Goal: Task Accomplishment & Management: Use online tool/utility

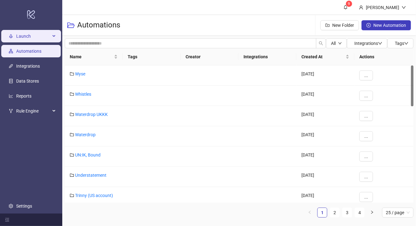
click at [41, 33] on span "Launch" at bounding box center [33, 36] width 34 height 12
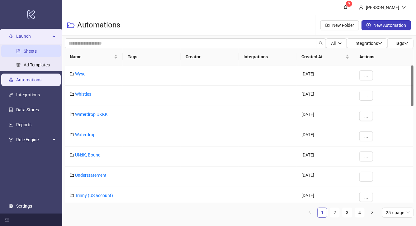
click at [35, 51] on link "Sheets" at bounding box center [30, 51] width 13 height 5
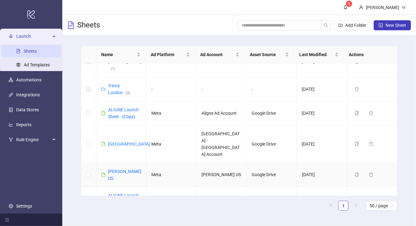
scroll to position [533, 0]
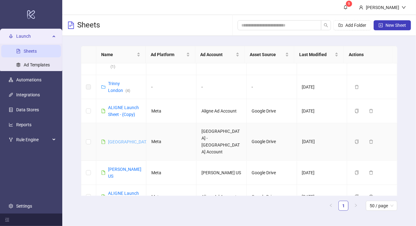
click at [119, 139] on link "[GEOGRAPHIC_DATA]" at bounding box center [129, 141] width 42 height 5
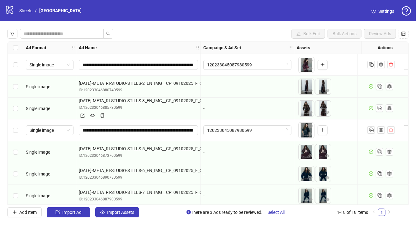
scroll to position [244, 0]
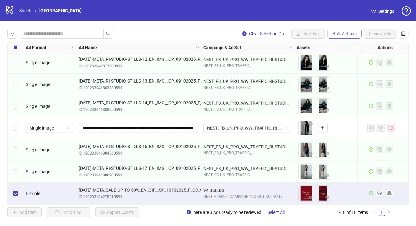
click at [340, 33] on span "Bulk Actions" at bounding box center [345, 33] width 24 height 5
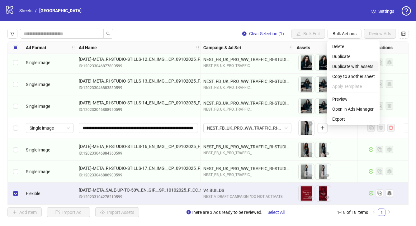
click at [350, 66] on span "Duplicate with assets" at bounding box center [354, 66] width 43 height 7
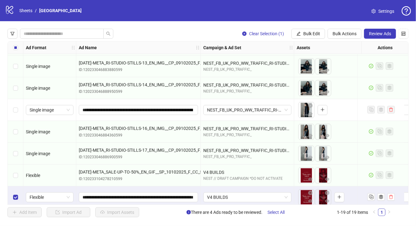
scroll to position [266, 0]
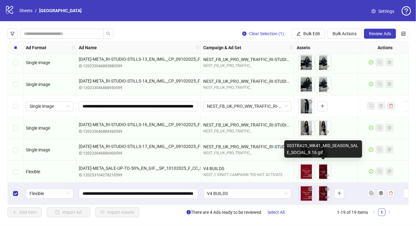
click at [328, 164] on img at bounding box center [324, 172] width 16 height 16
click at [329, 164] on img at bounding box center [324, 172] width 16 height 16
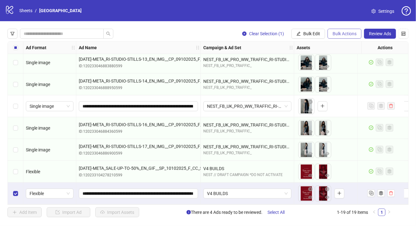
click at [345, 33] on span "Bulk Actions" at bounding box center [345, 33] width 24 height 5
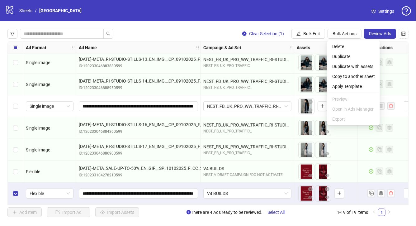
click at [344, 185] on div "To pick up a draggable item, press the space bar. While dragging, use the arrow…" at bounding box center [322, 193] width 46 height 16
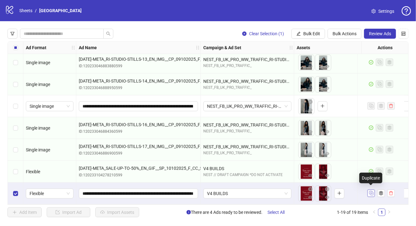
click at [373, 191] on rect "Duplicate" at bounding box center [371, 192] width 3 height 3
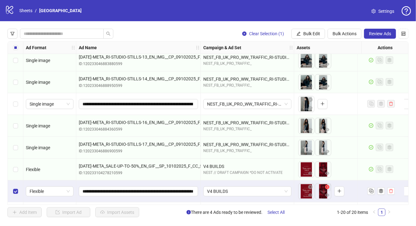
scroll to position [288, 0]
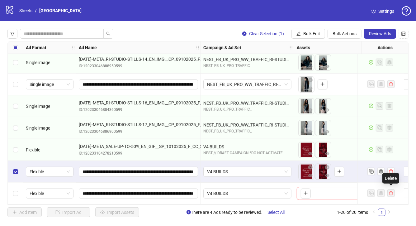
click at [393, 179] on div "Delete" at bounding box center [391, 178] width 17 height 11
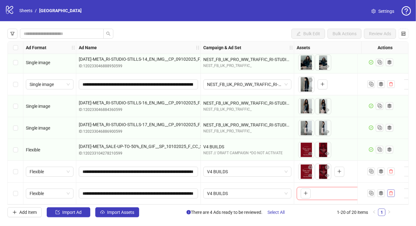
click at [392, 191] on icon "delete" at bounding box center [392, 193] width 4 height 4
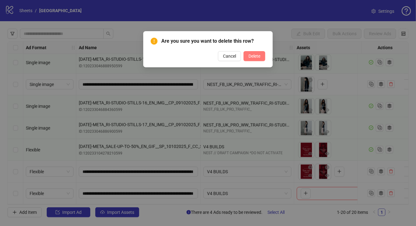
click at [255, 56] on span "Delete" at bounding box center [255, 56] width 12 height 5
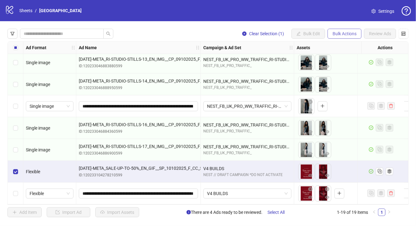
click at [342, 38] on button "Bulk Actions" at bounding box center [345, 34] width 34 height 10
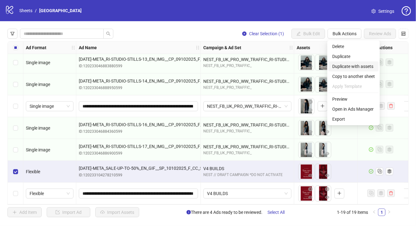
click at [345, 67] on span "Duplicate with assets" at bounding box center [354, 66] width 43 height 7
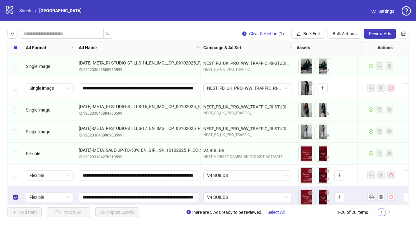
scroll to position [288, 0]
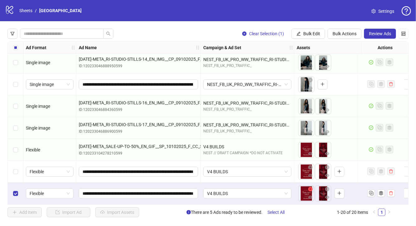
click at [310, 188] on icon "close-circle" at bounding box center [311, 189] width 4 height 4
click at [327, 166] on icon "close-circle" at bounding box center [327, 167] width 4 height 4
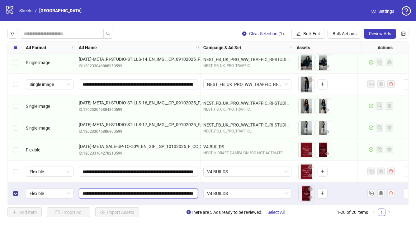
click at [96, 191] on input "**********" at bounding box center [138, 193] width 111 height 7
type input "**********"
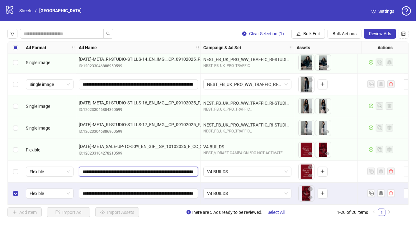
click at [159, 170] on input "**********" at bounding box center [138, 171] width 111 height 7
type input "**********"
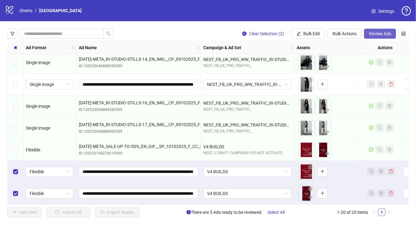
click at [381, 36] on span "Review Ads" at bounding box center [380, 33] width 22 height 5
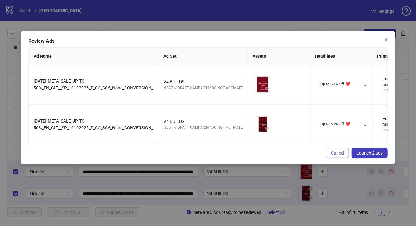
click at [334, 153] on button "Cancel" at bounding box center [337, 153] width 23 height 10
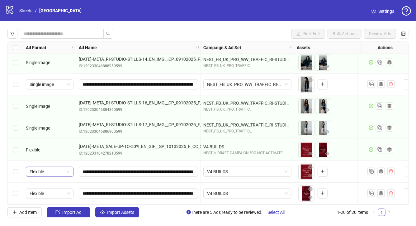
click at [65, 171] on span "Flexible" at bounding box center [50, 171] width 40 height 9
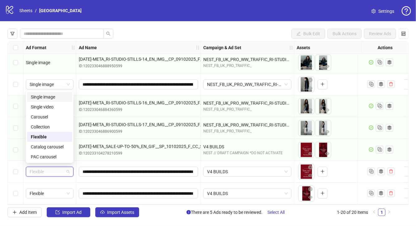
click at [52, 97] on div "Single image" at bounding box center [50, 97] width 38 height 7
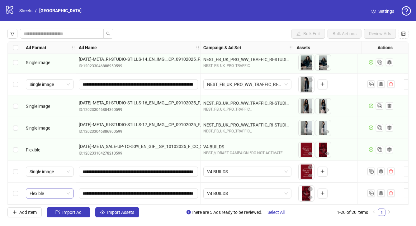
click at [59, 190] on span "Flexible" at bounding box center [50, 193] width 40 height 9
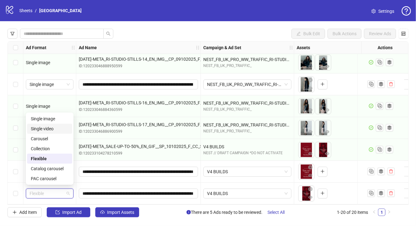
click at [56, 126] on div "Single video" at bounding box center [50, 128] width 38 height 7
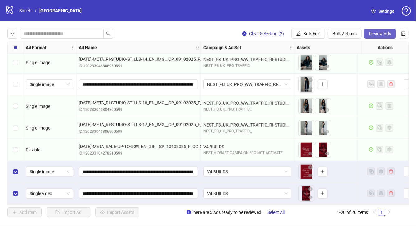
click at [382, 33] on span "Review Ads" at bounding box center [380, 33] width 22 height 5
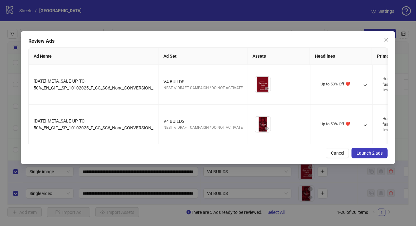
click at [374, 156] on span "Launch 2 ads" at bounding box center [370, 153] width 26 height 5
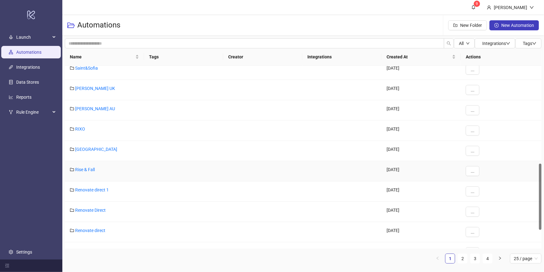
scroll to position [273, 0]
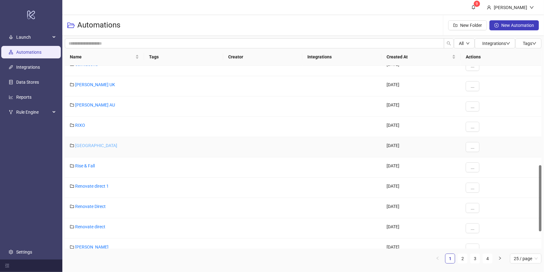
click at [90, 144] on link "[GEOGRAPHIC_DATA]" at bounding box center [96, 145] width 42 height 5
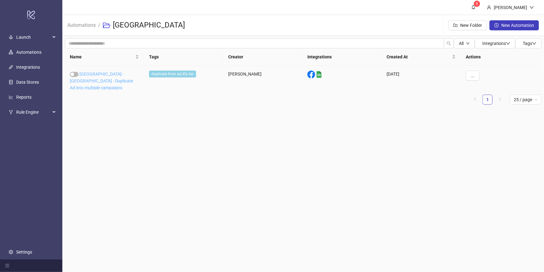
click at [101, 82] on link "[GEOGRAPHIC_DATA] - [GEOGRAPHIC_DATA] - Duplicate Ad into multiple campaigns" at bounding box center [101, 80] width 63 height 19
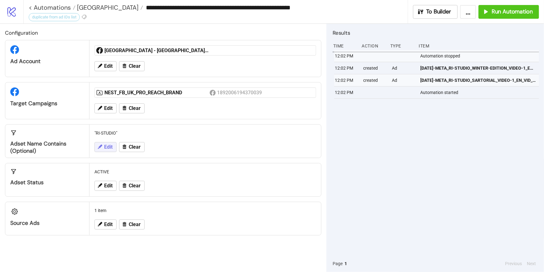
click at [110, 146] on span "Edit" at bounding box center [108, 147] width 8 height 6
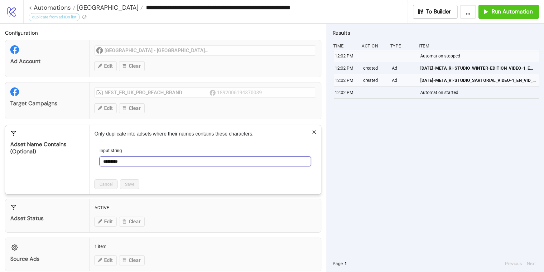
drag, startPoint x: 125, startPoint y: 160, endPoint x: 92, endPoint y: 157, distance: 33.2
click at [92, 157] on div "Only duplicate into adsets where their names contains these characters. Input s…" at bounding box center [205, 159] width 232 height 69
type input "***"
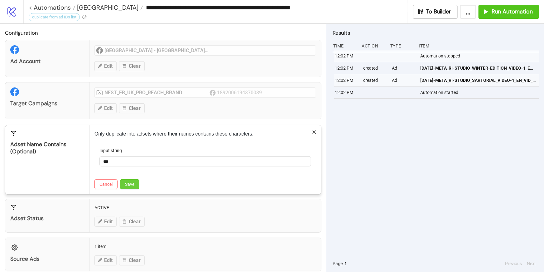
click at [139, 185] on button "Save" at bounding box center [129, 184] width 19 height 10
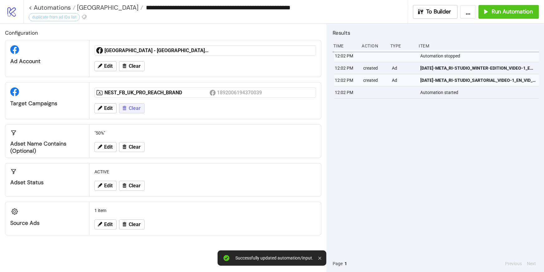
click at [128, 106] on button "Clear" at bounding box center [132, 108] width 26 height 10
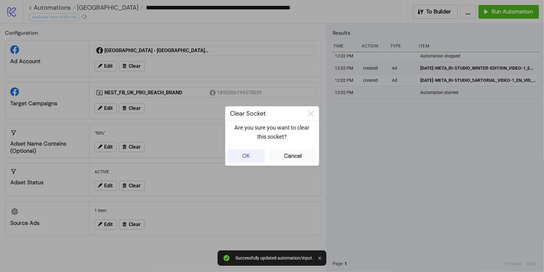
drag, startPoint x: 243, startPoint y: 152, endPoint x: 238, endPoint y: 152, distance: 4.8
click at [243, 152] on div "OK" at bounding box center [246, 155] width 8 height 7
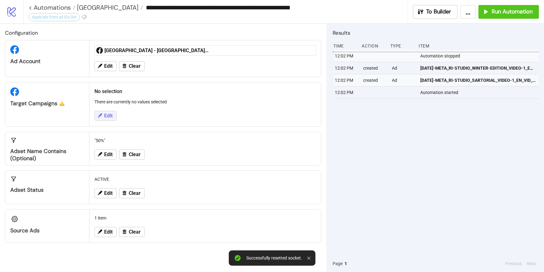
click at [113, 113] on button "Edit" at bounding box center [105, 116] width 22 height 10
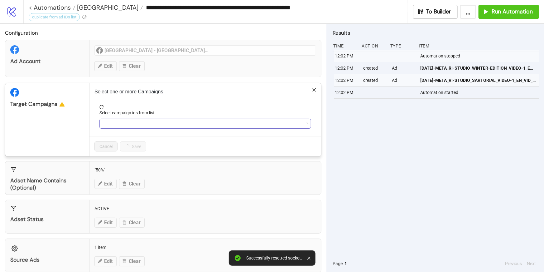
click at [142, 122] on div at bounding box center [202, 123] width 203 height 9
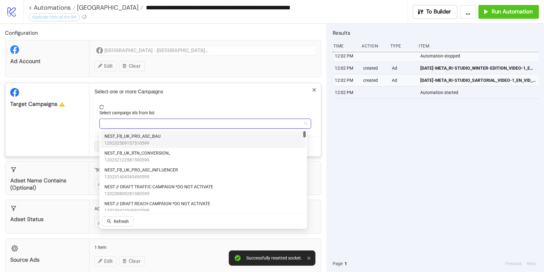
type input "*"
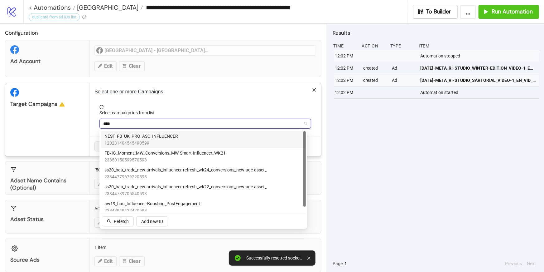
type input "*****"
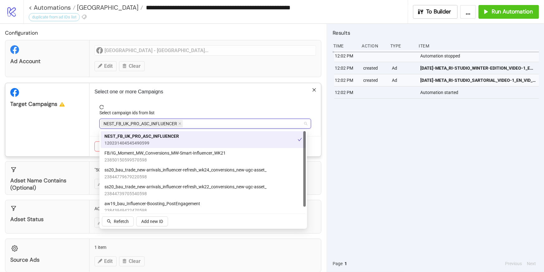
click at [185, 94] on p "Select one or more Campaigns" at bounding box center [205, 91] width 222 height 7
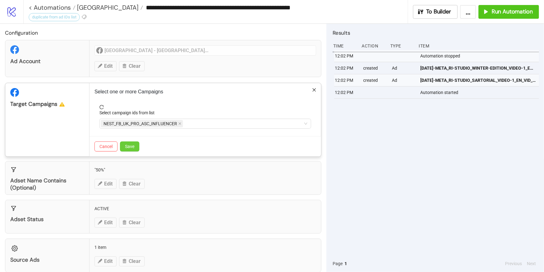
click at [133, 142] on button "Save" at bounding box center [129, 146] width 19 height 10
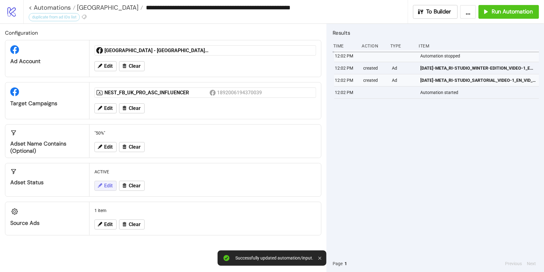
click at [108, 186] on span "Edit" at bounding box center [108, 186] width 8 height 6
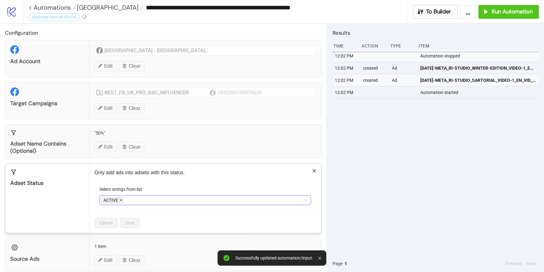
click at [119, 200] on icon "close" at bounding box center [120, 199] width 3 height 3
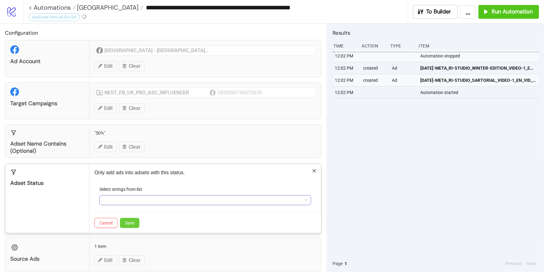
click at [127, 226] on button "Save" at bounding box center [129, 223] width 19 height 10
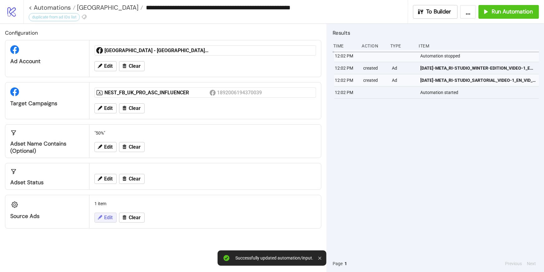
click at [106, 219] on span "Edit" at bounding box center [108, 217] width 8 height 6
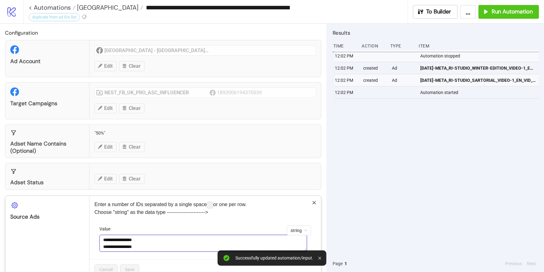
click at [151, 242] on textarea "**********" at bounding box center [203, 242] width 208 height 17
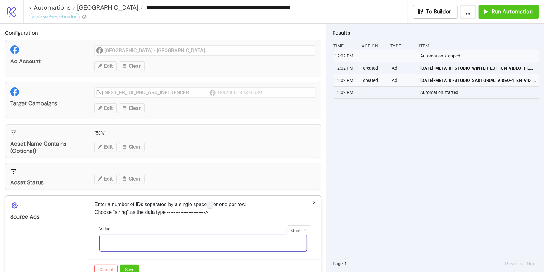
paste textarea "**********"
type textarea "**********"
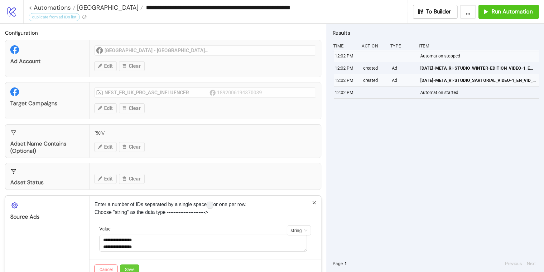
click at [133, 267] on span "Save" at bounding box center [129, 269] width 9 height 5
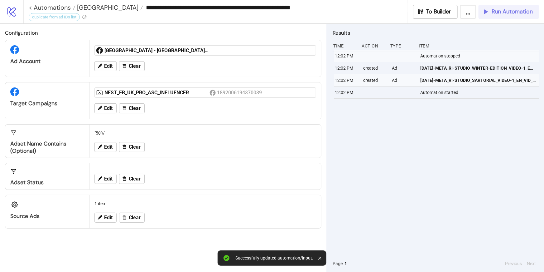
click at [501, 13] on span "Run Automation" at bounding box center [512, 11] width 41 height 7
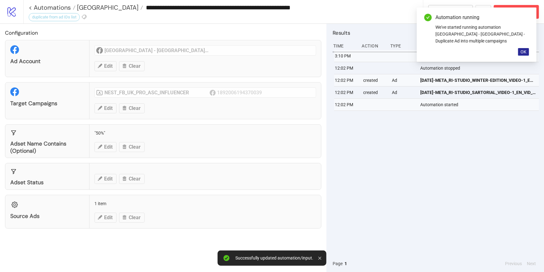
click at [523, 49] on span "OK" at bounding box center [524, 51] width 6 height 5
